Goal: Download file/media

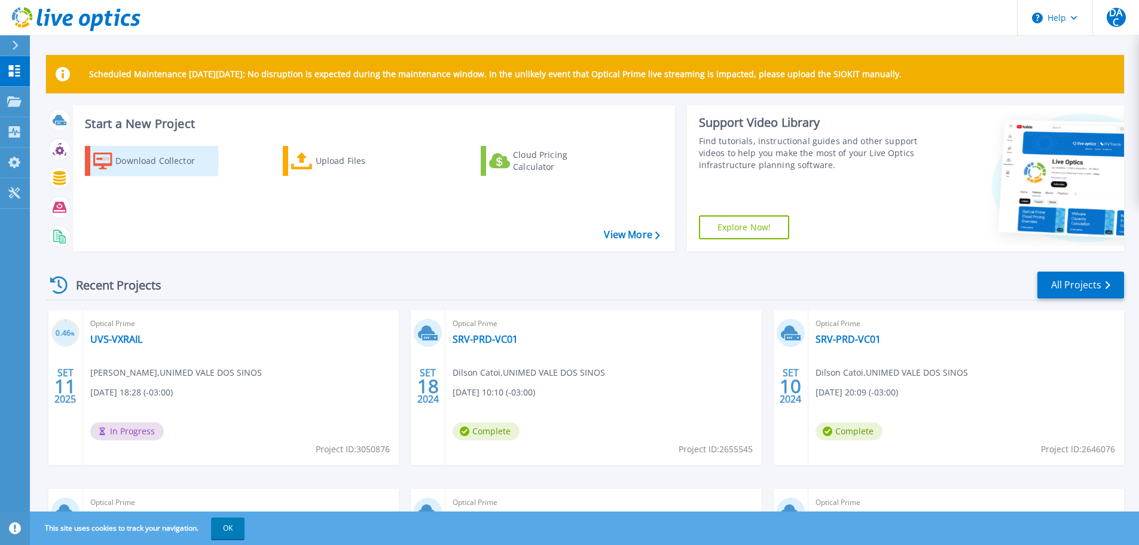
drag, startPoint x: 177, startPoint y: 166, endPoint x: 189, endPoint y: 150, distance: 19.6
click at [177, 166] on div "Download Collector" at bounding box center [163, 161] width 96 height 24
click at [109, 340] on link "UVS-VXRAIL" at bounding box center [116, 339] width 52 height 12
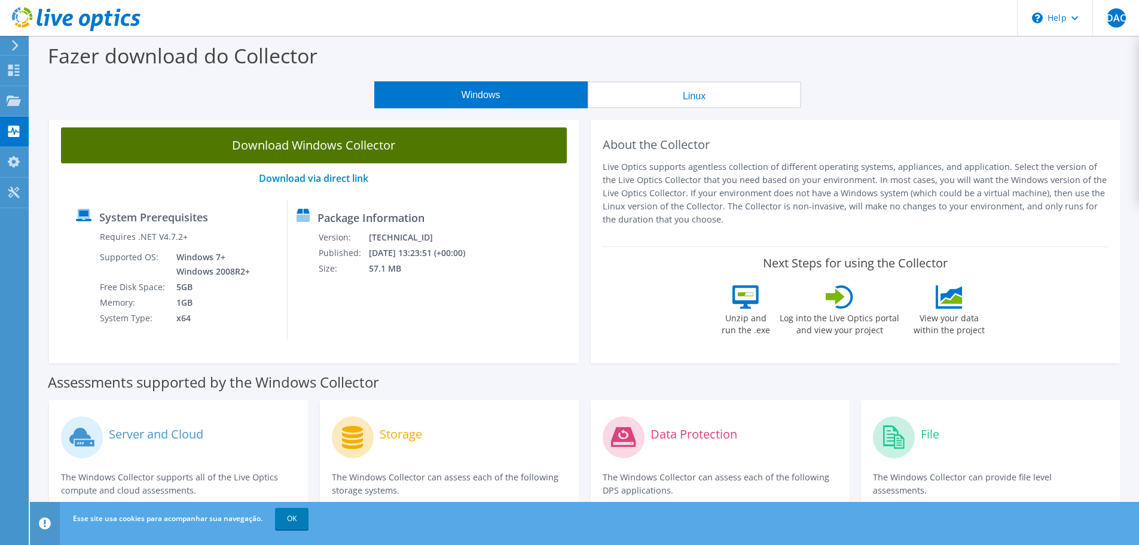
click at [322, 141] on link "Download Windows Collector" at bounding box center [314, 145] width 506 height 36
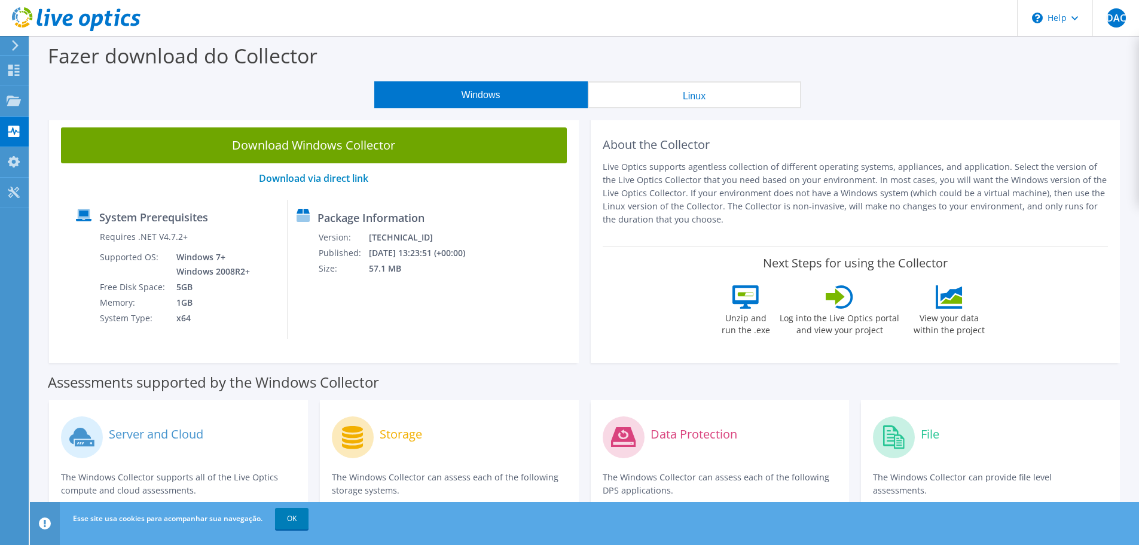
click at [692, 347] on div "Next Steps for using the Collector Unzip and run the .exe Log into the Live Opt…" at bounding box center [856, 298] width 506 height 105
click at [893, 112] on section "Fazer download do Collector Windows Linux Download Windows Collector Download v…" at bounding box center [584, 483] width 1109 height 894
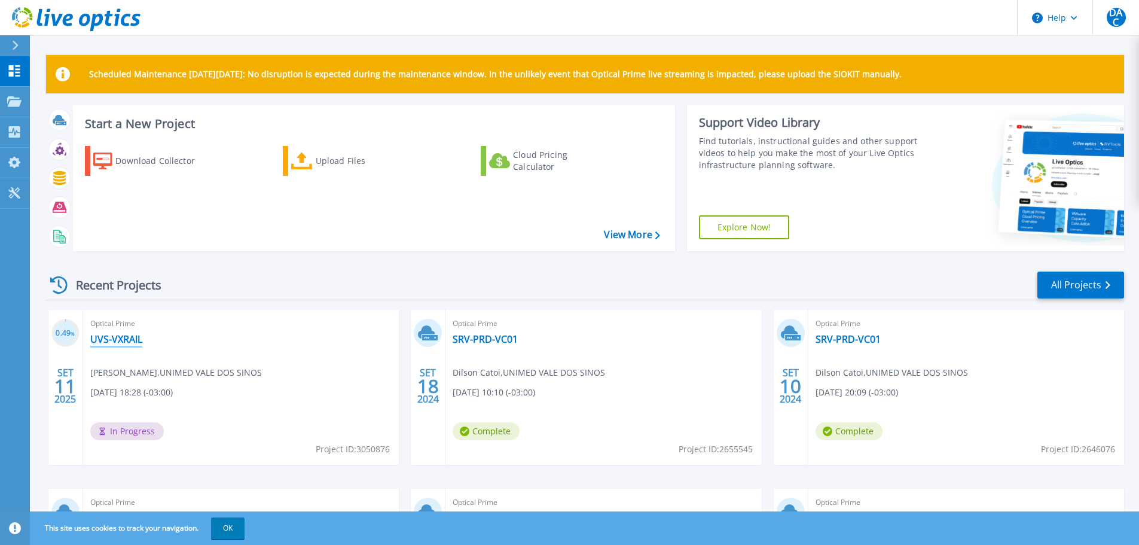
click at [108, 337] on link "UVS-VXRAIL" at bounding box center [116, 339] width 52 height 12
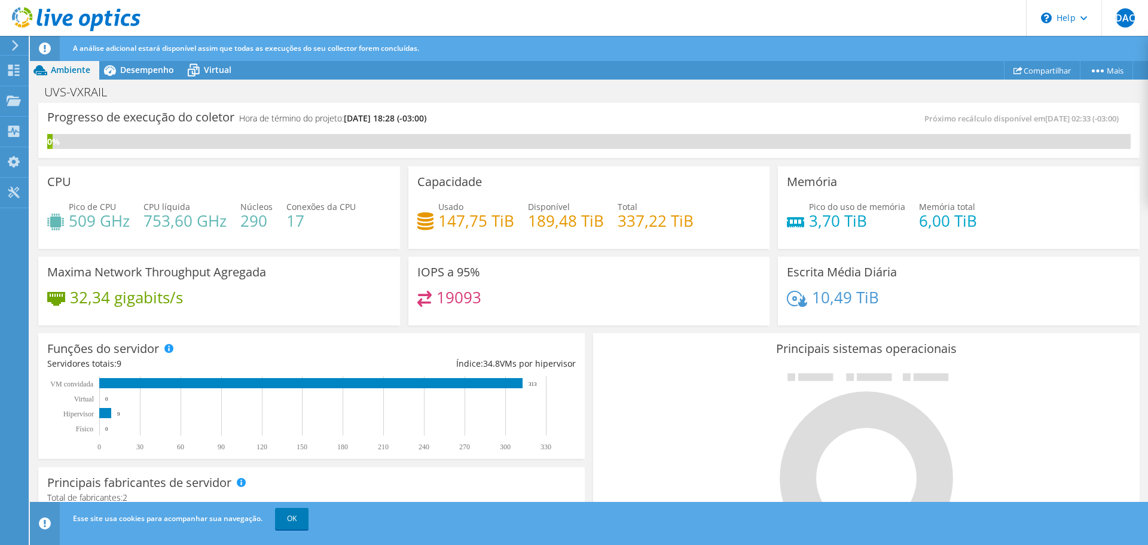
scroll to position [357, 0]
click at [291, 514] on link "OK" at bounding box center [291, 519] width 33 height 22
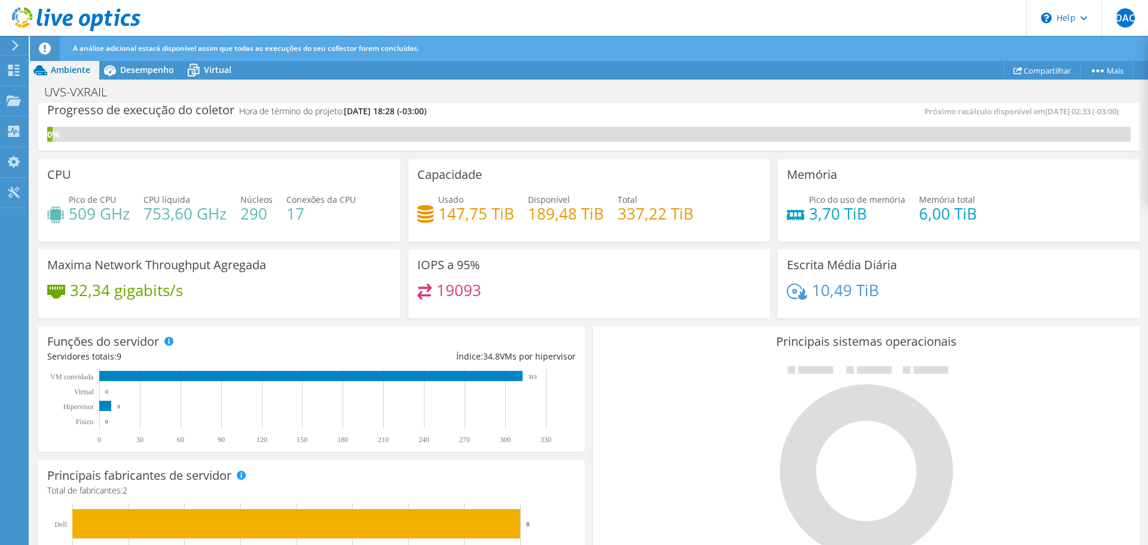
scroll to position [0, 0]
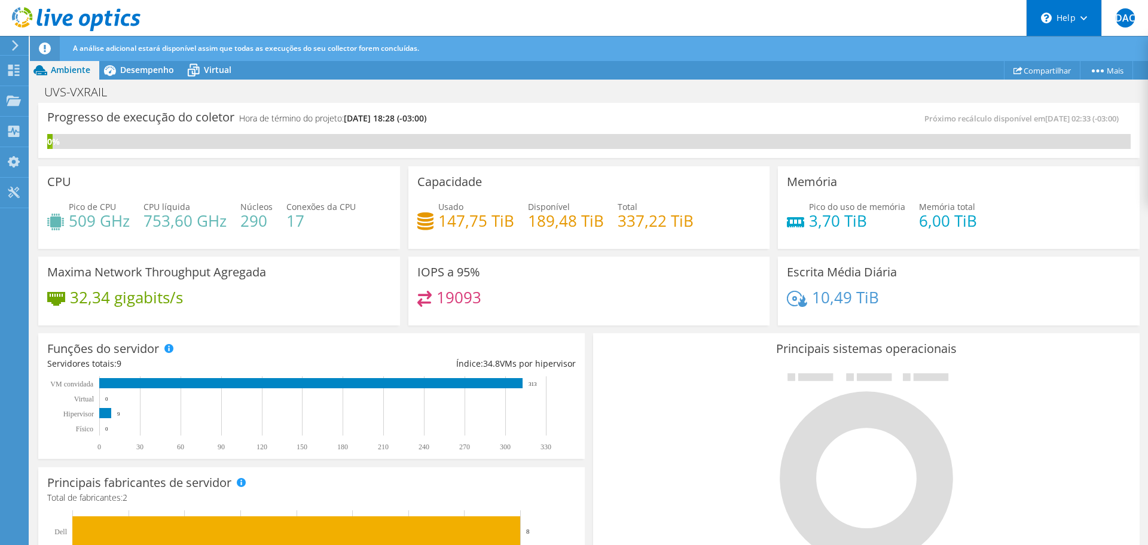
click at [1070, 18] on div "\n Help" at bounding box center [1063, 18] width 75 height 36
